Goal: Complete application form

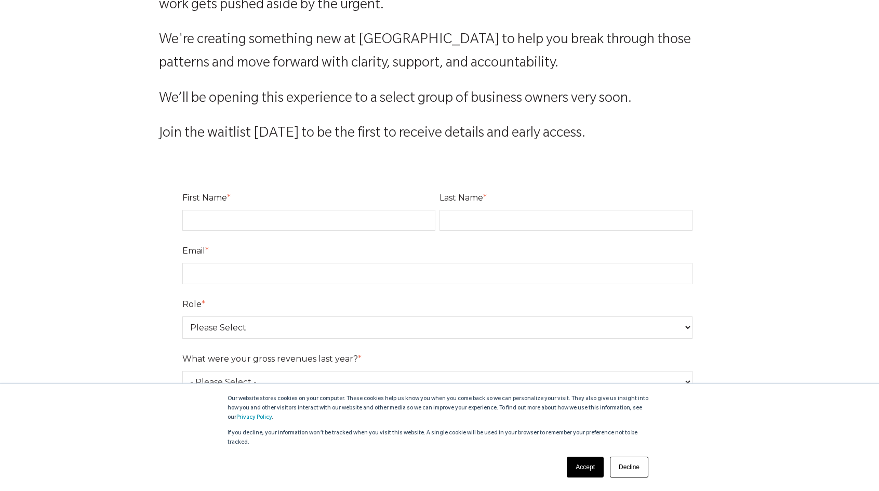
scroll to position [240, 0]
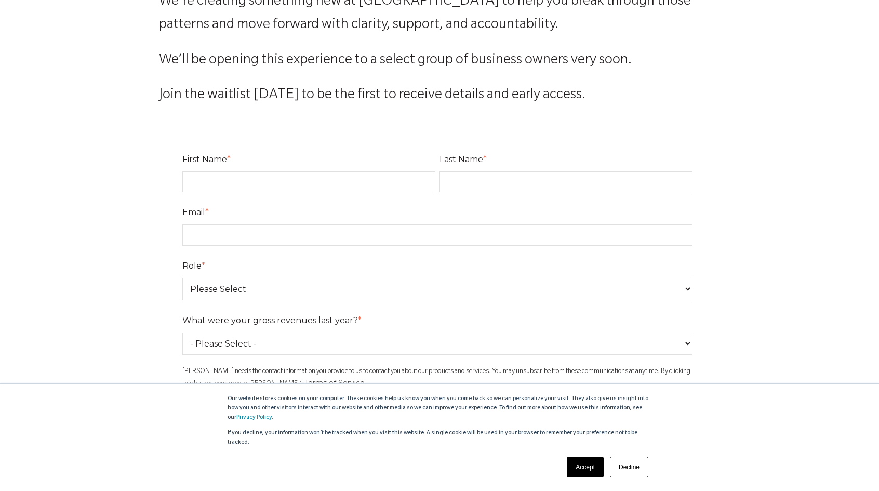
click at [382, 294] on select "Please Select Owner Partner / Co-Owner Executive Employee / Other" at bounding box center [437, 289] width 510 height 22
click at [383, 284] on select "Please Select Owner Partner / Co-Owner Executive Employee / Other" at bounding box center [437, 289] width 510 height 22
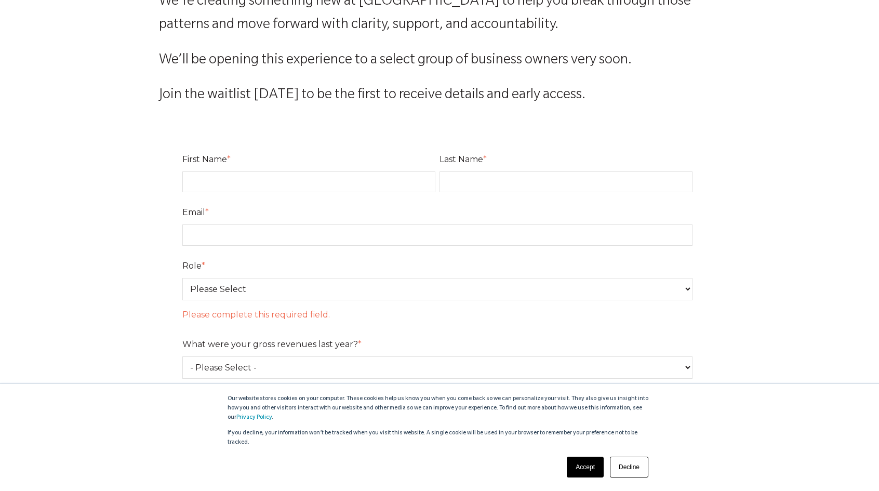
click at [250, 179] on input "First Name *" at bounding box center [308, 181] width 253 height 21
click at [266, 177] on input "First Name *" at bounding box center [308, 181] width 253 height 21
type input "Kunal"
type input "Joshi"
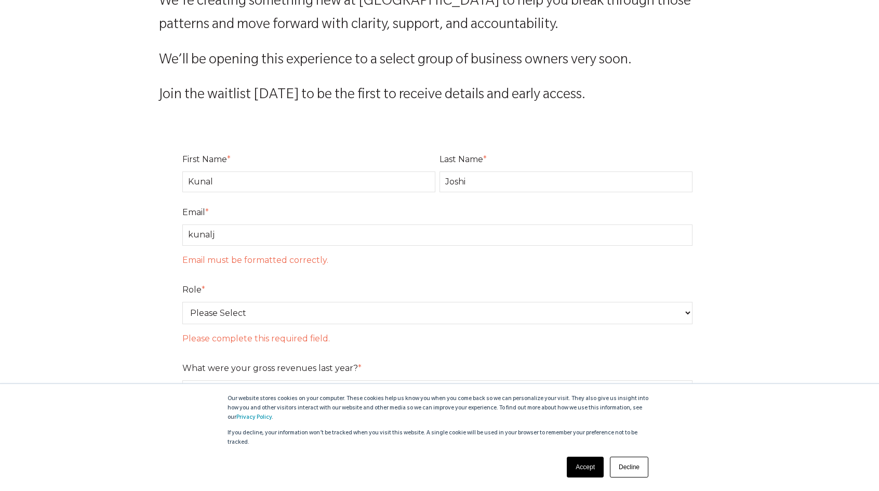
type input "kunalj@vrt9.net"
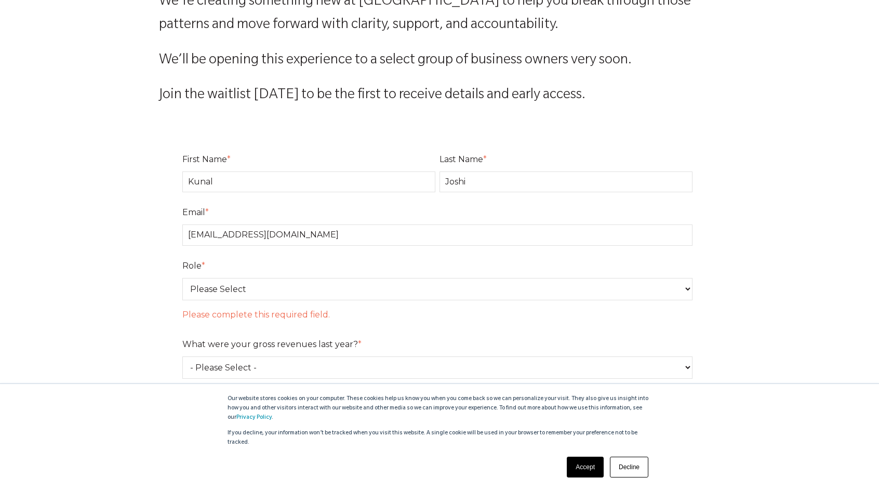
click at [224, 286] on select "Please Select Owner Partner / Co-Owner Executive Employee / Other" at bounding box center [437, 289] width 510 height 22
select select "Employee / Other"
click at [182, 278] on select "Please Select Owner Partner / Co-Owner Executive Employee / Other" at bounding box center [437, 289] width 510 height 22
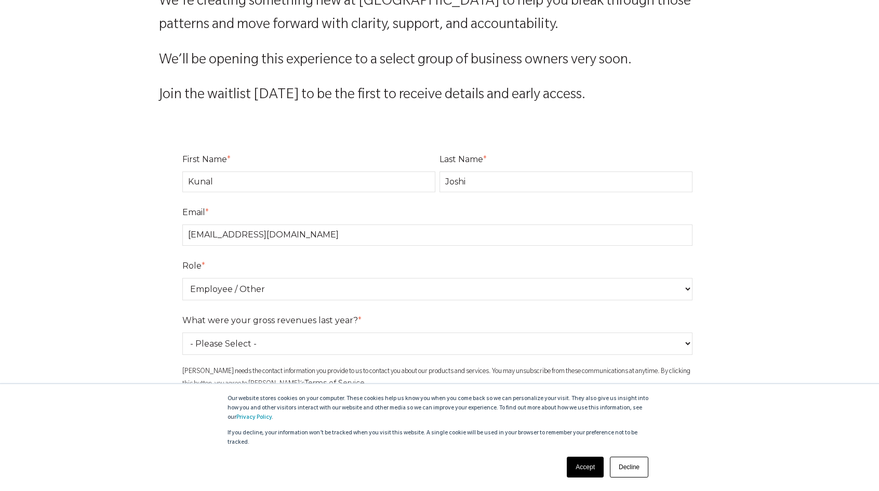
click at [240, 341] on select "- Please Select - 0-75K 76-150K 151-275K 276-500K 501-750K 751-1M 1-2.5M 2.5-5M…" at bounding box center [437, 343] width 510 height 22
select select "1-2.5M"
click at [182, 332] on select "- Please Select - 0-75K 76-150K 151-275K 276-500K 501-750K 751-1M 1-2.5M 2.5-5M…" at bounding box center [437, 343] width 510 height 22
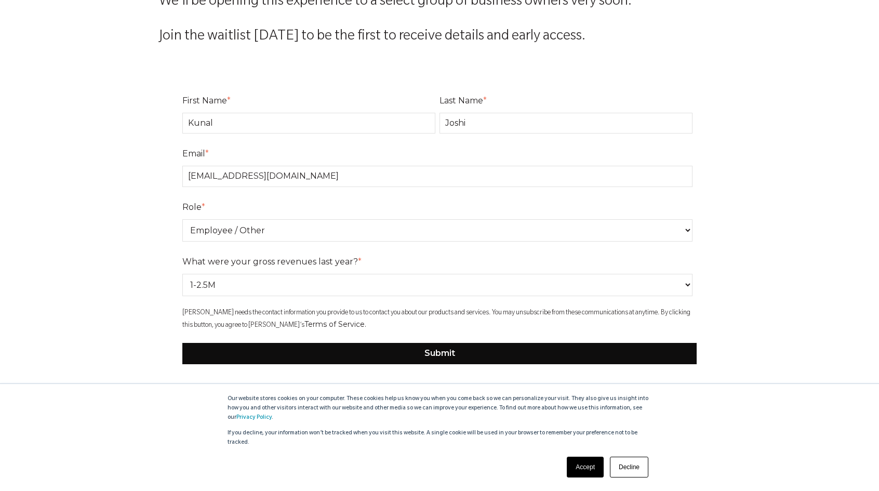
scroll to position [344, 0]
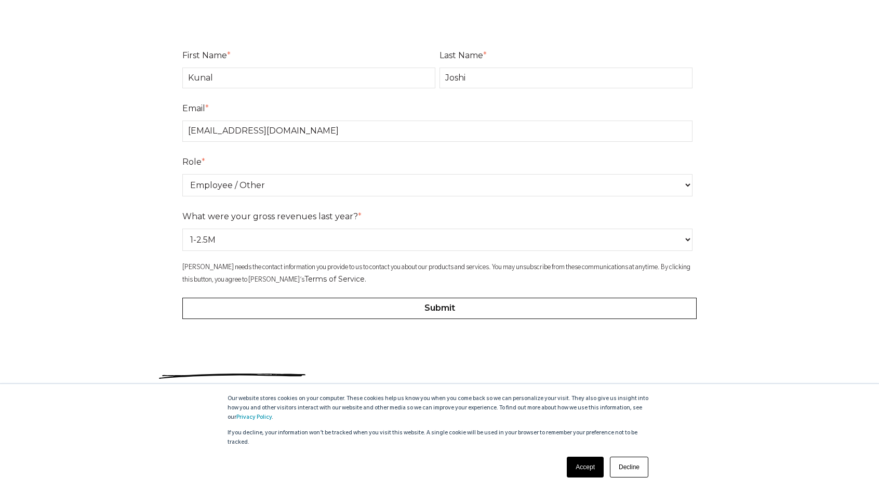
click at [319, 310] on input "Submit" at bounding box center [439, 308] width 514 height 21
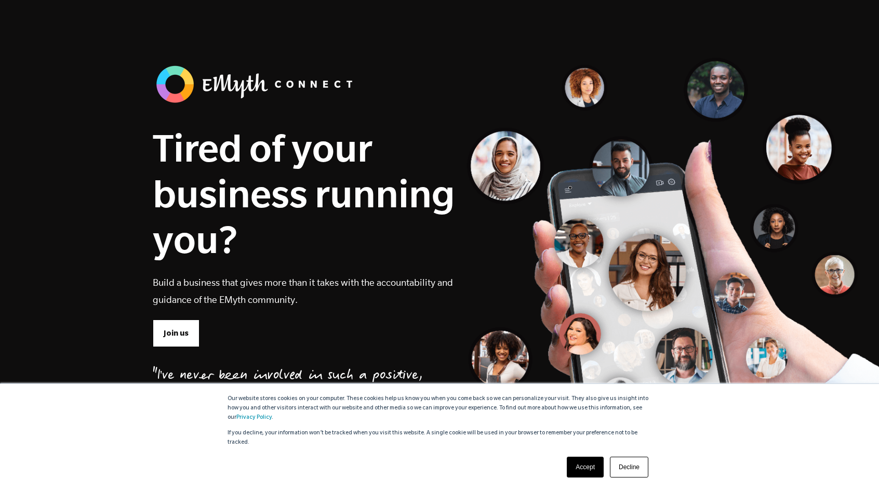
click at [626, 470] on link "Decline" at bounding box center [629, 467] width 38 height 21
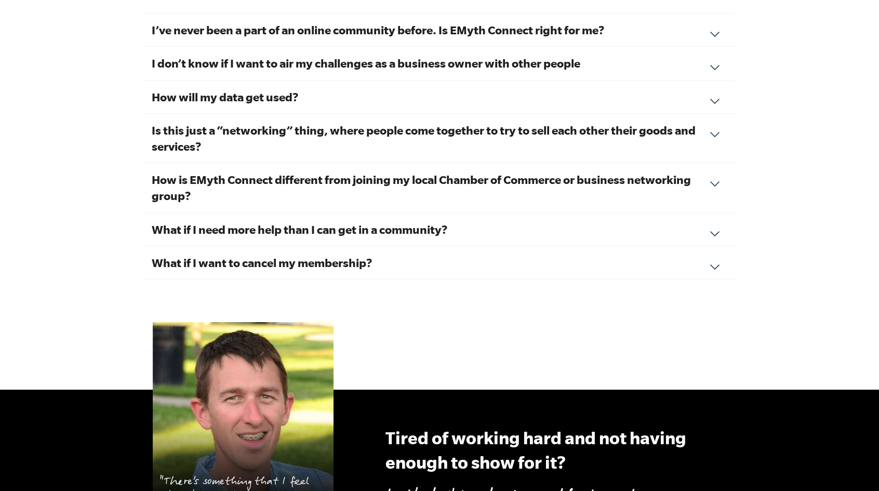
scroll to position [3791, 0]
